Goal: Navigation & Orientation: Find specific page/section

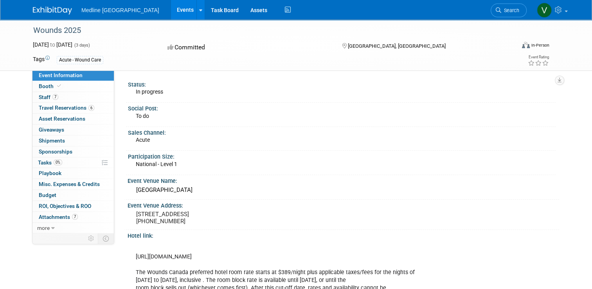
click at [47, 9] on img at bounding box center [52, 11] width 39 height 8
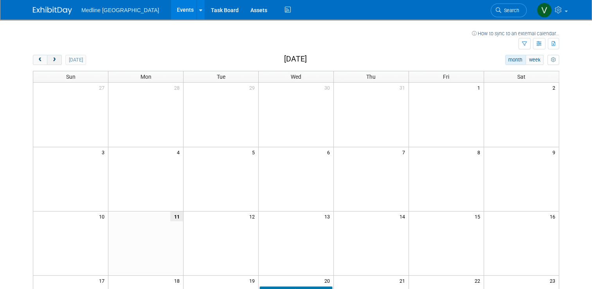
click at [55, 56] on button "next" at bounding box center [54, 60] width 14 height 10
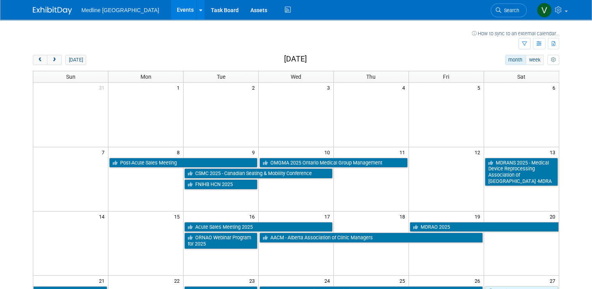
scroll to position [39, 0]
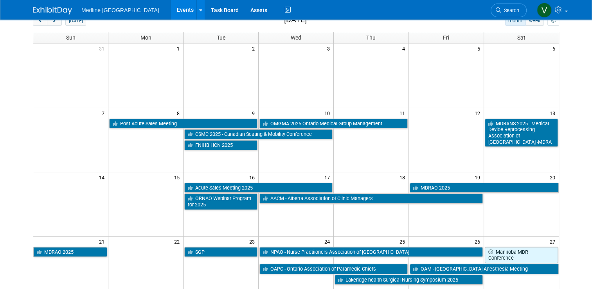
click at [371, 185] on td at bounding box center [370, 187] width 75 height 11
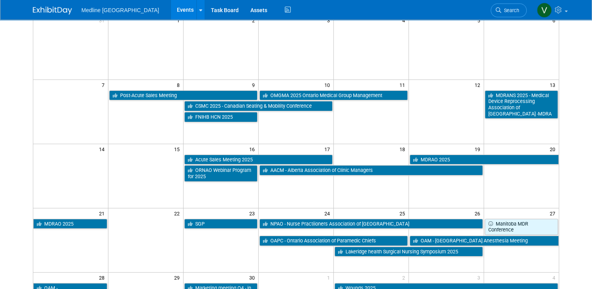
scroll to position [0, 0]
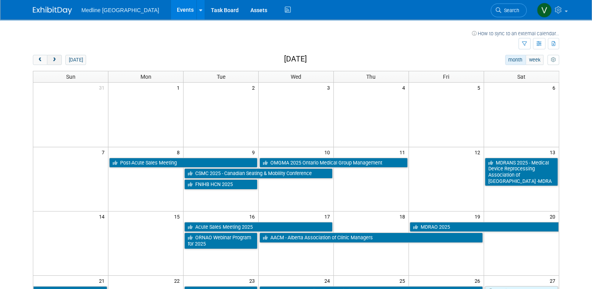
click at [52, 61] on button "next" at bounding box center [54, 60] width 14 height 10
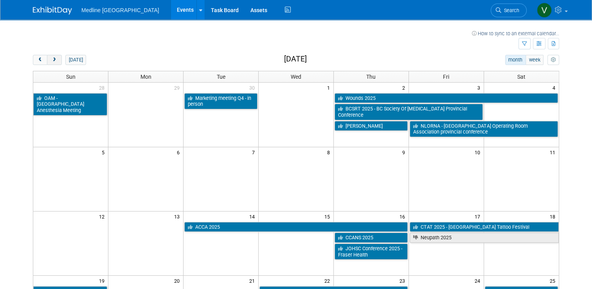
click at [51, 58] on span "next" at bounding box center [54, 59] width 6 height 5
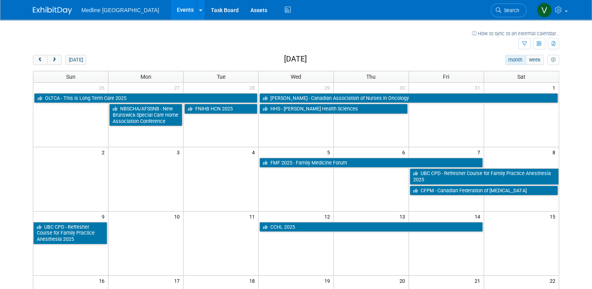
click at [356, 185] on td at bounding box center [370, 181] width 75 height 28
click at [51, 66] on div "[DATE] month week [DATE] Sun Mon Tue Wed Thu Fri Sat 26 27 28 29 30 31 1 OLTCA …" at bounding box center [296, 261] width 526 height 413
click at [51, 57] on button "next" at bounding box center [54, 60] width 14 height 10
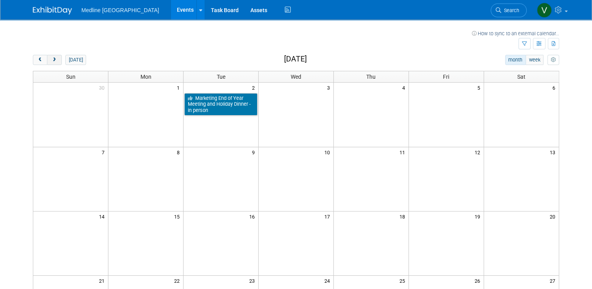
click at [51, 57] on button "next" at bounding box center [54, 60] width 14 height 10
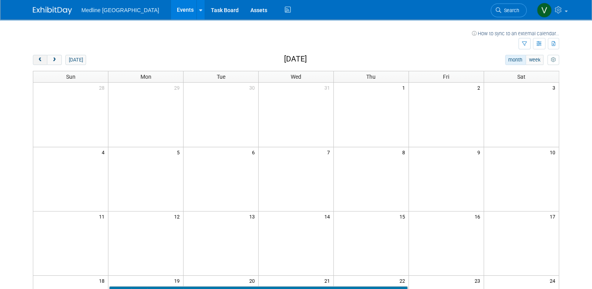
click at [33, 62] on button "prev" at bounding box center [40, 60] width 14 height 10
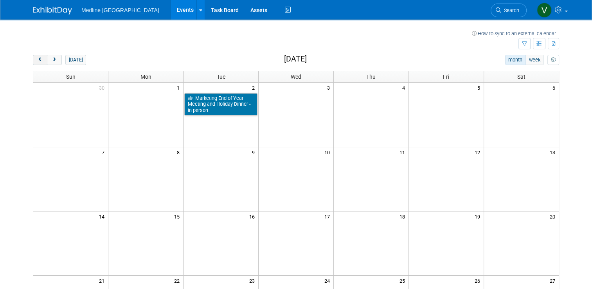
click at [33, 62] on button "prev" at bounding box center [40, 60] width 14 height 10
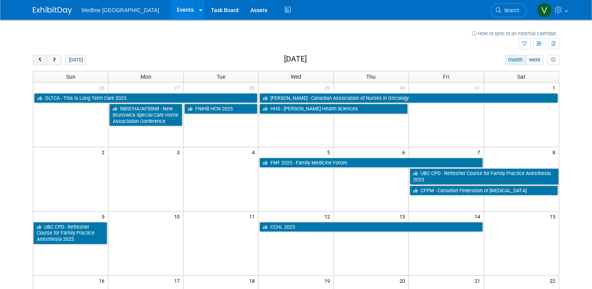
click at [33, 62] on button "prev" at bounding box center [40, 60] width 14 height 10
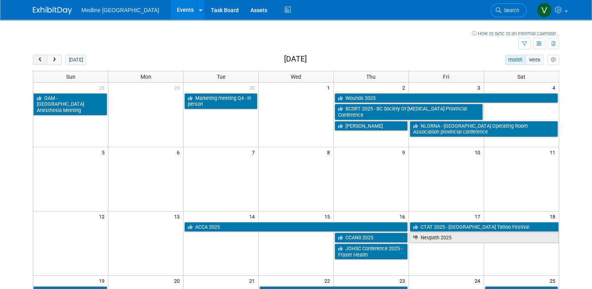
click at [33, 62] on button "prev" at bounding box center [40, 60] width 14 height 10
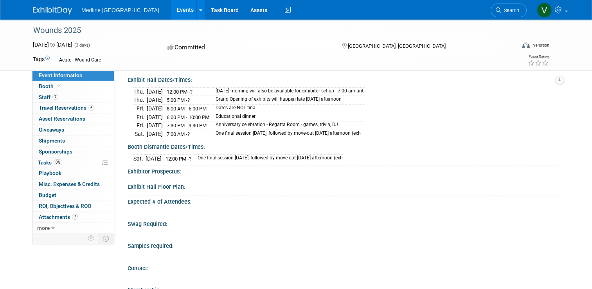
scroll to position [296, 0]
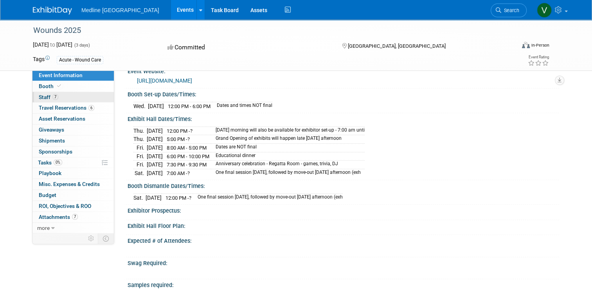
click at [42, 96] on span "Staff 7" at bounding box center [49, 97] width 20 height 6
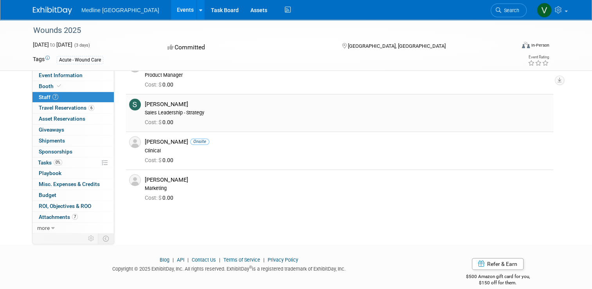
scroll to position [78, 0]
